Goal: Communication & Community: Answer question/provide support

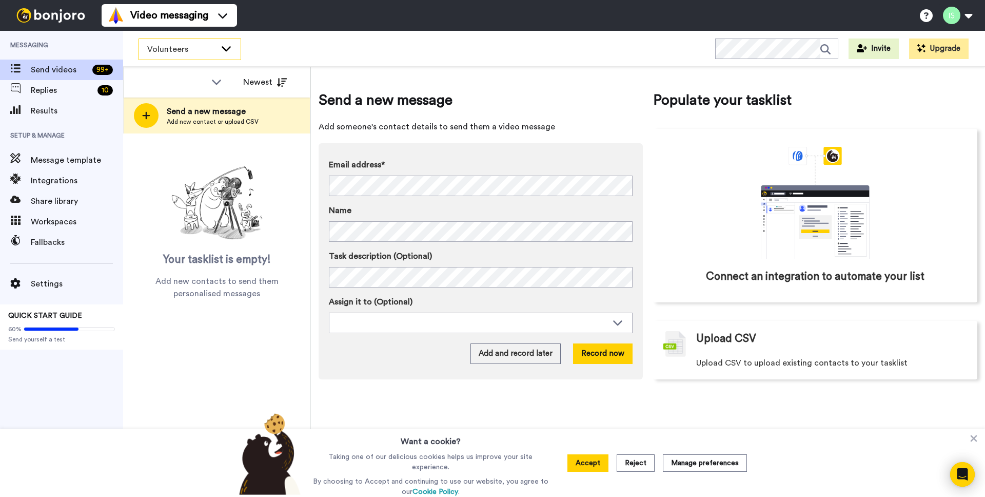
click at [218, 54] on div "Volunteers" at bounding box center [190, 49] width 102 height 21
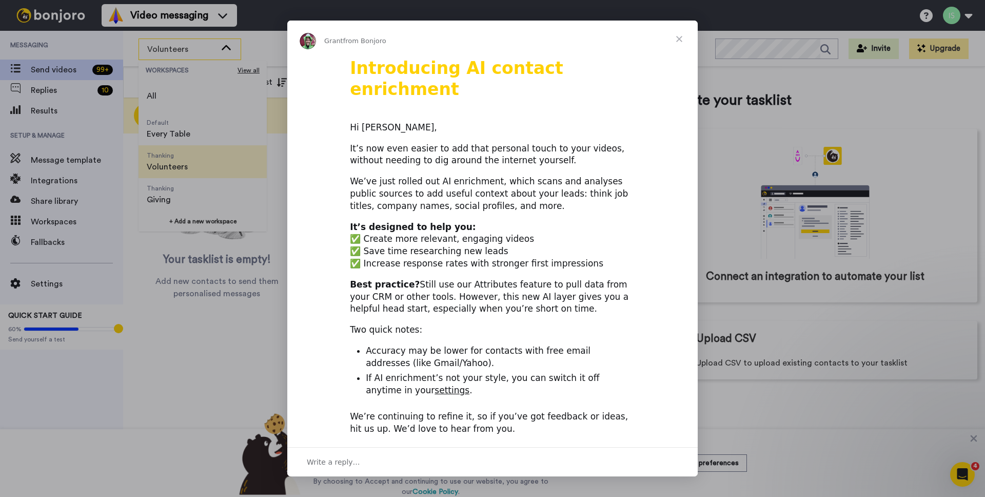
click at [556, 81] on h1 "Introducing AI contact enrichment" at bounding box center [492, 82] width 285 height 48
click at [682, 38] on span "Close" at bounding box center [679, 39] width 37 height 37
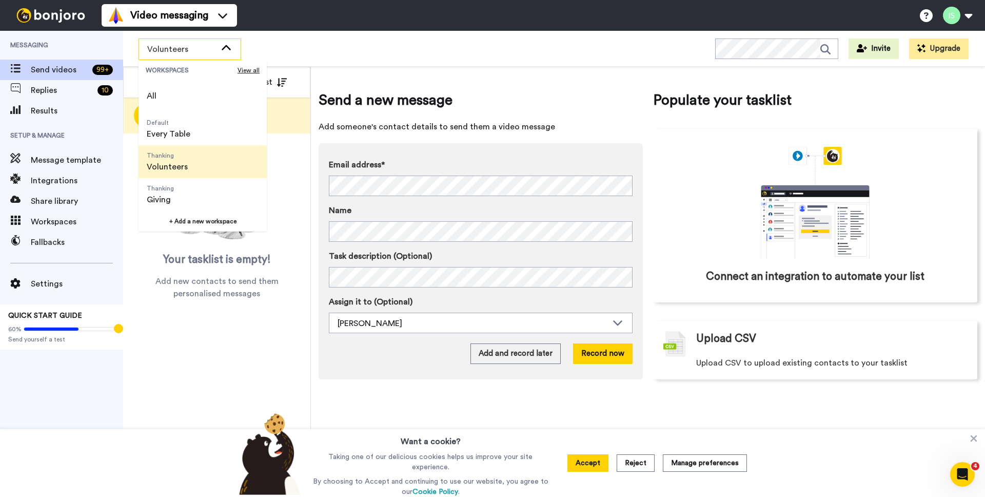
click at [205, 159] on li "Thanking Volunteers" at bounding box center [203, 161] width 128 height 33
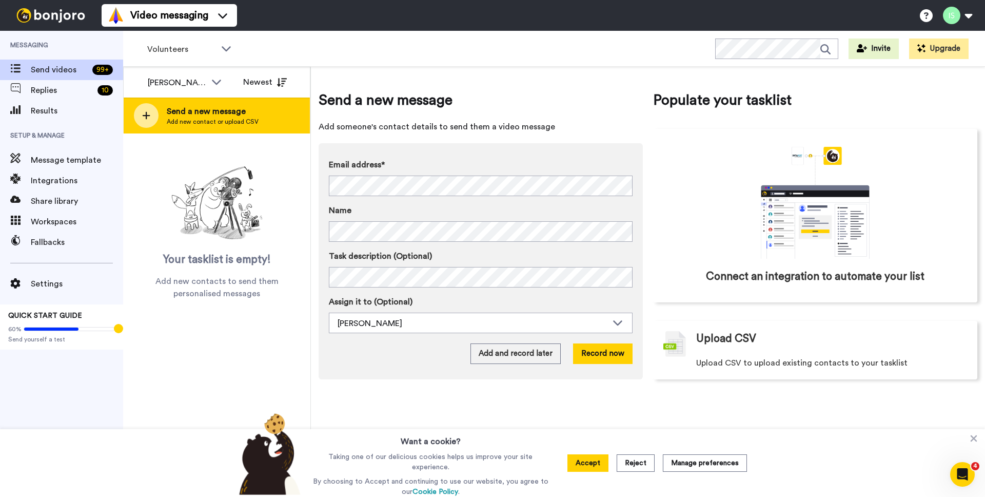
click at [148, 117] on icon at bounding box center [146, 115] width 8 height 9
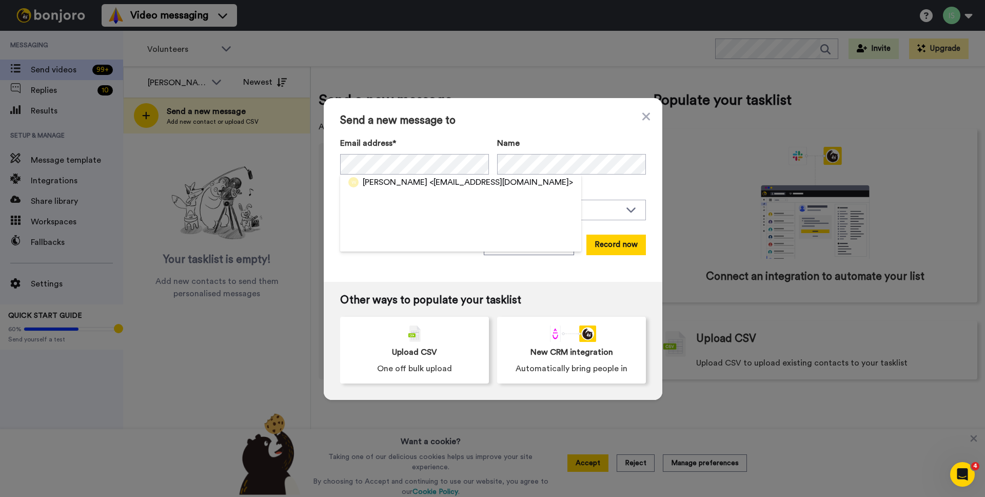
click at [352, 265] on div "Send a new message to Email address* [PERSON_NAME] <[EMAIL_ADDRESS][DOMAIN_NAME…" at bounding box center [493, 190] width 339 height 184
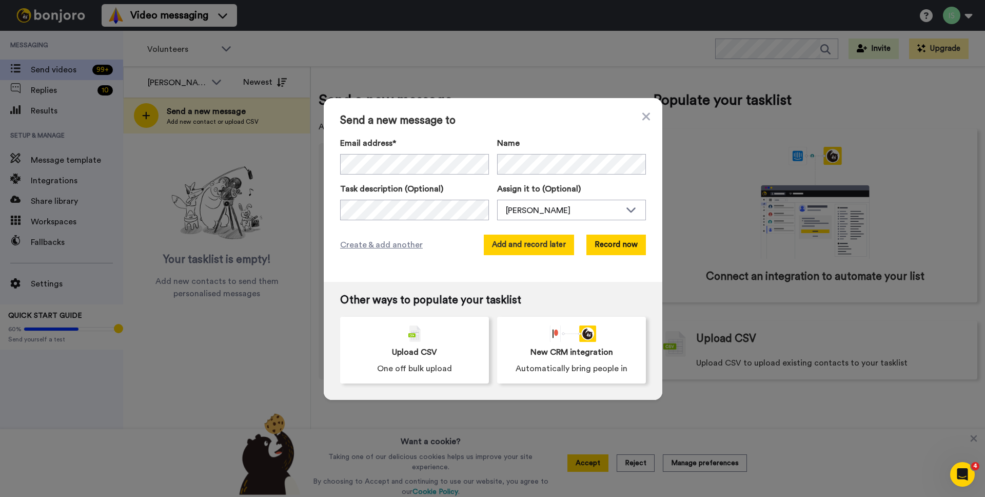
click at [541, 246] on button "Add and record later" at bounding box center [529, 244] width 90 height 21
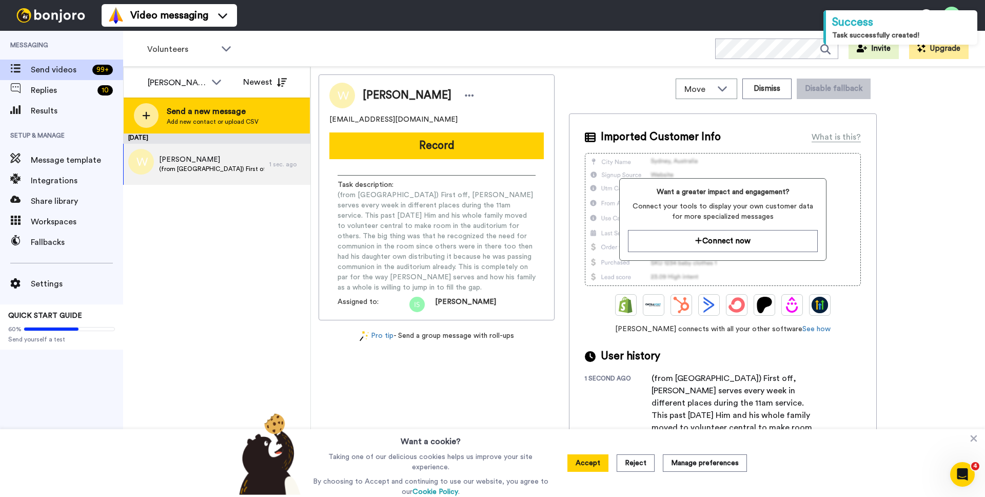
click at [144, 117] on icon at bounding box center [146, 115] width 8 height 9
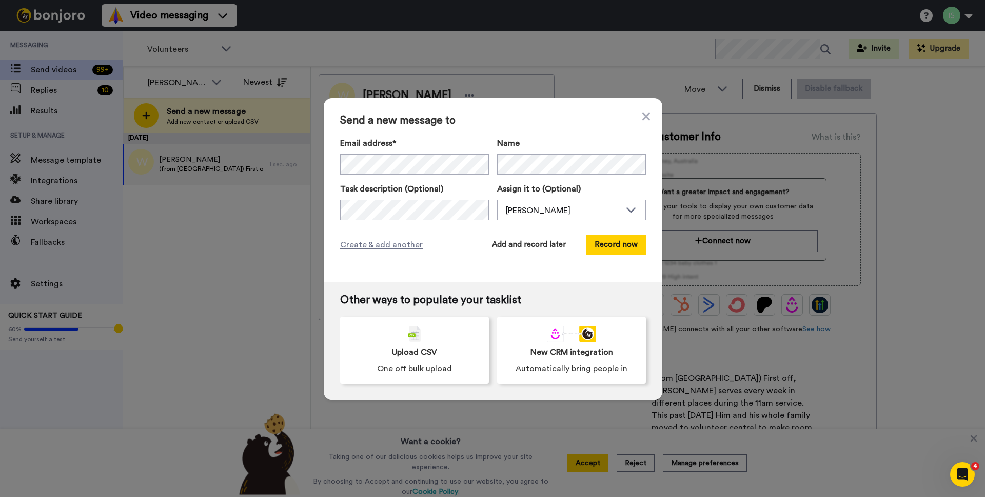
click at [333, 200] on div "Send a new message to Email address* No search result for ‘ [EMAIL_ADDRESS][DOM…" at bounding box center [493, 190] width 339 height 184
click at [527, 245] on button "Add and record later" at bounding box center [529, 244] width 90 height 21
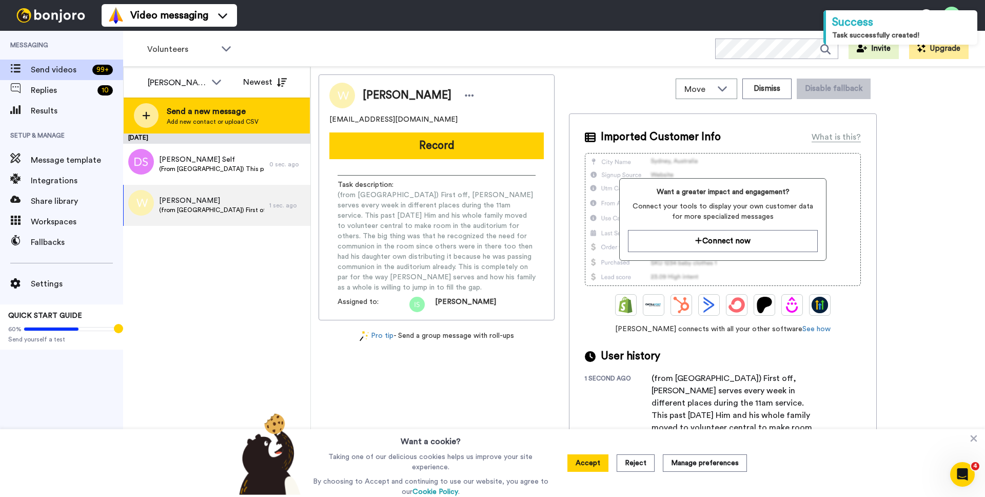
click at [152, 108] on div at bounding box center [146, 115] width 25 height 25
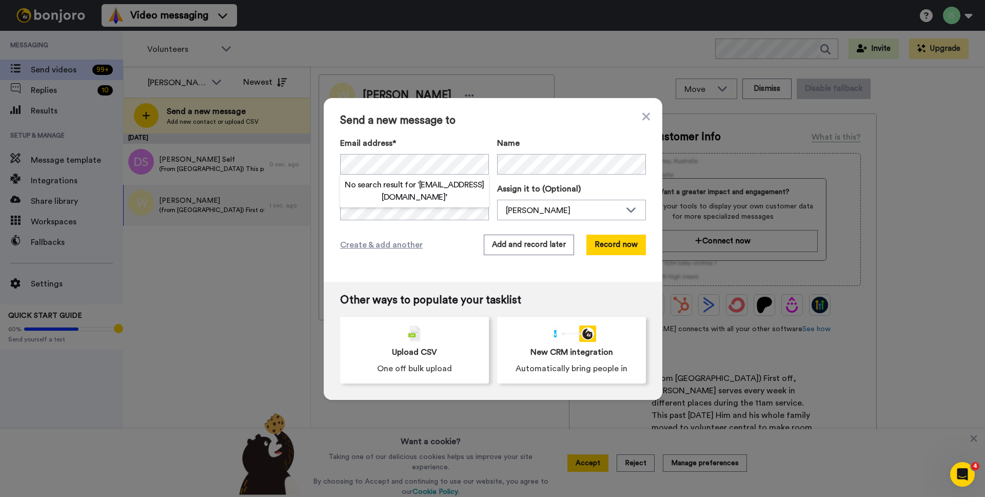
click at [434, 268] on div "Send a new message to Email address* No search result for ‘ [EMAIL_ADDRESS][DOM…" at bounding box center [493, 190] width 339 height 184
click at [539, 246] on button "Add and record later" at bounding box center [529, 244] width 90 height 21
